Goal: Task Accomplishment & Management: Manage account settings

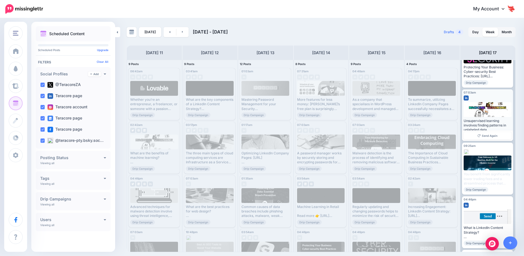
scroll to position [56, 0]
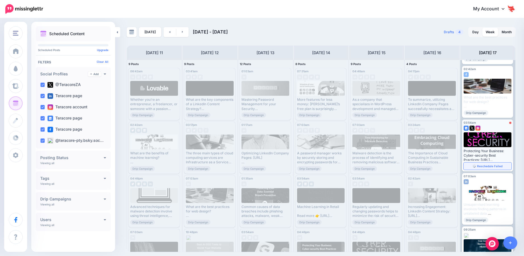
click at [480, 166] on span "Reschedule Failed" at bounding box center [489, 166] width 25 height 3
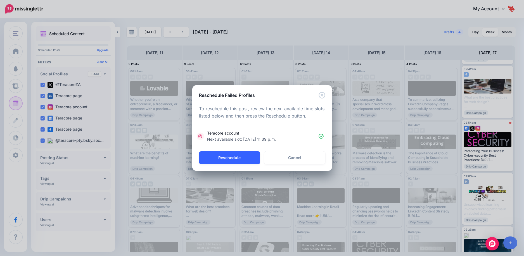
click at [232, 159] on button "Reschedule" at bounding box center [229, 158] width 61 height 13
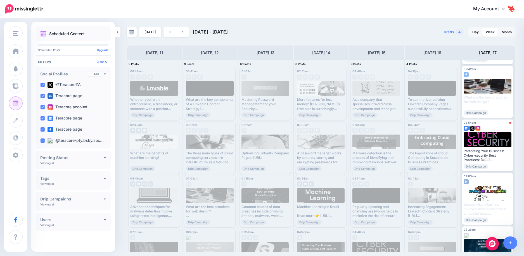
scroll to position [0, 0]
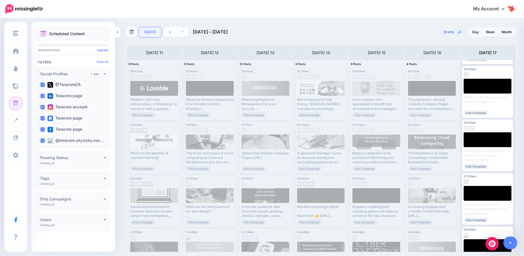
click at [150, 32] on link "Today" at bounding box center [150, 32] width 22 height 10
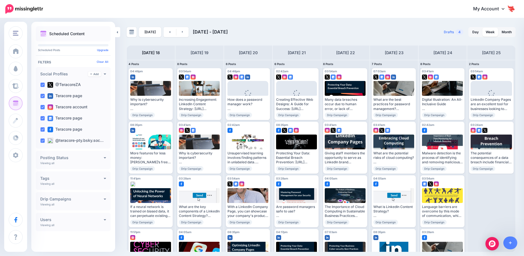
click at [511, 10] on img at bounding box center [511, 8] width 9 height 9
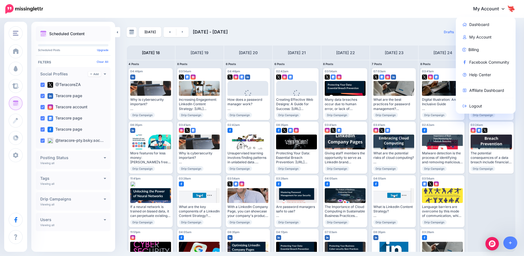
click at [230, 9] on div "My Account Dashboard My Account Billing Facebook Community Help Center Affiliat…" at bounding box center [283, 9] width 466 height 14
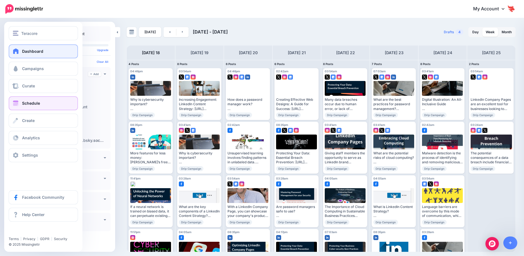
click at [28, 49] on span "Dashboard" at bounding box center [32, 51] width 21 height 5
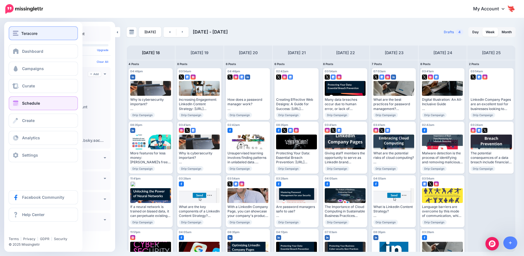
click at [34, 33] on span "Teracore" at bounding box center [29, 33] width 16 height 6
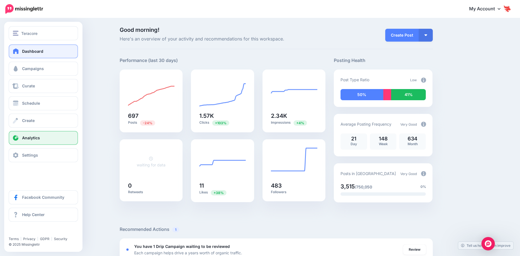
click at [29, 138] on span "Analytics" at bounding box center [31, 138] width 18 height 5
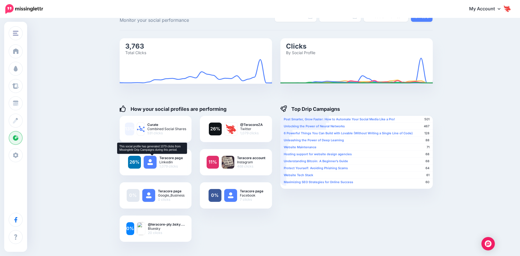
scroll to position [28, 0]
